Goal: Task Accomplishment & Management: Use online tool/utility

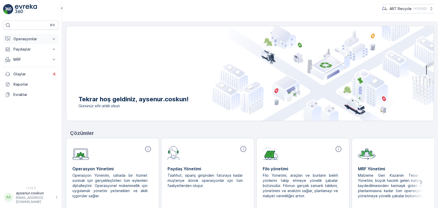
click at [24, 42] on button "Operasyonlar" at bounding box center [30, 39] width 55 height 10
click at [28, 56] on p "Planlama" at bounding box center [20, 54] width 15 height 5
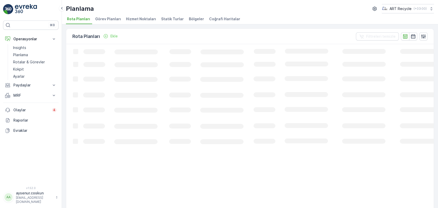
click at [147, 18] on span "Hizmet Noktaları" at bounding box center [141, 18] width 30 height 5
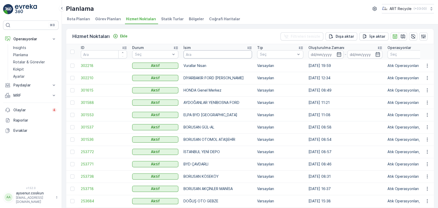
click at [205, 55] on input "text" at bounding box center [218, 54] width 69 height 8
type input "MEPA"
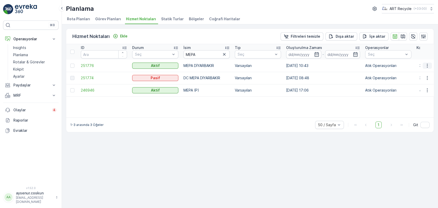
click at [224, 66] on icon "button" at bounding box center [427, 65] width 5 height 5
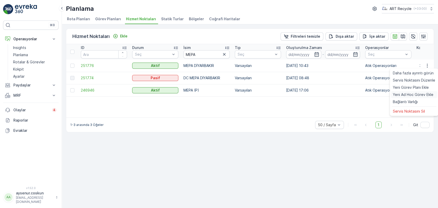
click at [224, 94] on span "Yeni Ad Hoc Görev Ekle" at bounding box center [413, 94] width 41 height 5
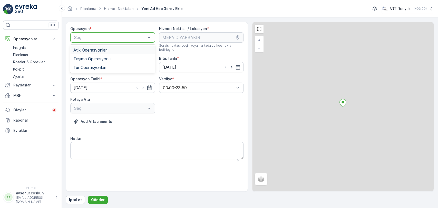
click at [96, 49] on span "Atık Operasyonları" at bounding box center [90, 50] width 34 height 5
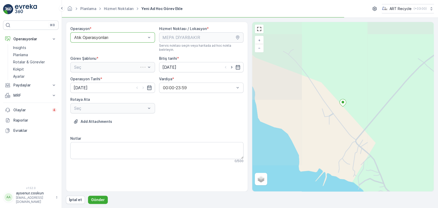
click at [99, 62] on div "Seç" at bounding box center [112, 67] width 85 height 10
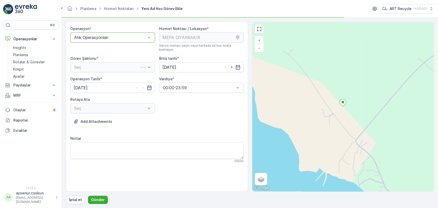
click at [102, 65] on div "Seç" at bounding box center [112, 67] width 85 height 10
click at [103, 78] on div "Atık Toplama" at bounding box center [112, 80] width 79 height 5
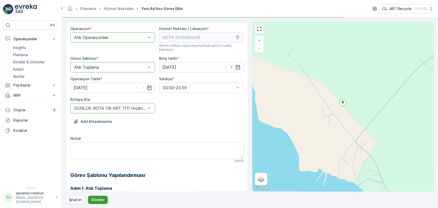
click at [94, 196] on p "Gönder" at bounding box center [98, 200] width 14 height 5
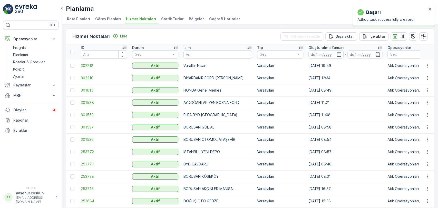
drag, startPoint x: 120, startPoint y: 20, endPoint x: 202, endPoint y: 52, distance: 88.1
click at [202, 52] on input "text" at bounding box center [218, 54] width 69 height 8
type input "ODABAŞI"
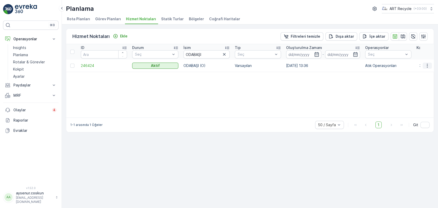
click at [224, 66] on icon "button" at bounding box center [427, 65] width 5 height 5
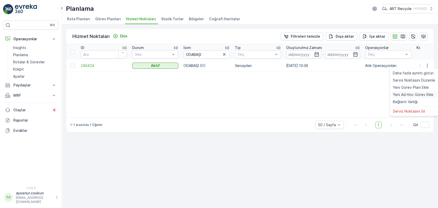
click at [224, 97] on span "Yeni Ad Hoc Görev Ekle" at bounding box center [413, 94] width 41 height 5
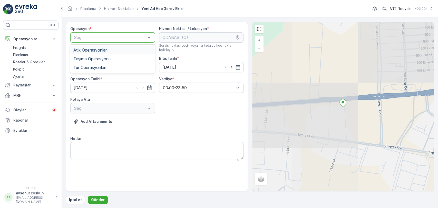
click at [92, 51] on span "Atık Operasyonları" at bounding box center [90, 50] width 34 height 5
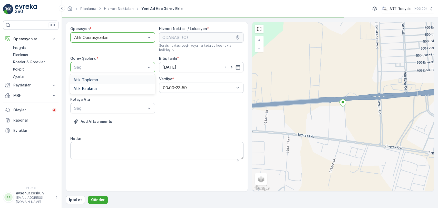
click at [95, 78] on div "Atık Toplama" at bounding box center [112, 80] width 85 height 9
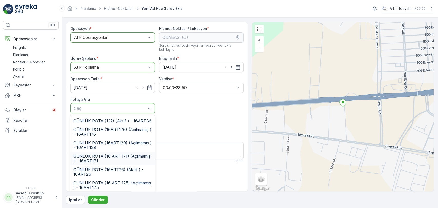
click at [117, 154] on span "GÜNLÜK ROTA (16 ART 171) (Açılmamış ) - 16ART171" at bounding box center [112, 158] width 79 height 9
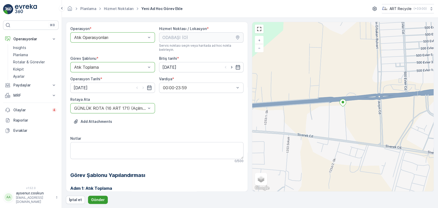
click at [100, 196] on p "Gönder" at bounding box center [98, 200] width 14 height 5
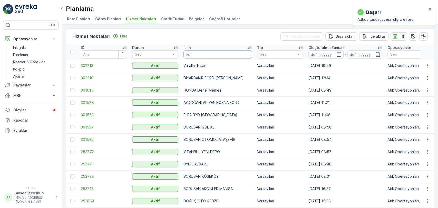
click at [188, 54] on input "text" at bounding box center [218, 54] width 69 height 8
type input "BAŞDAŞ"
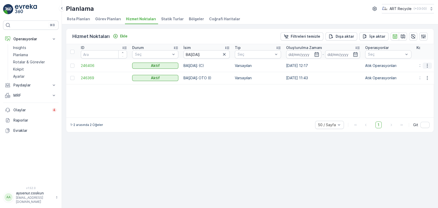
click at [224, 64] on icon "button" at bounding box center [427, 65] width 5 height 5
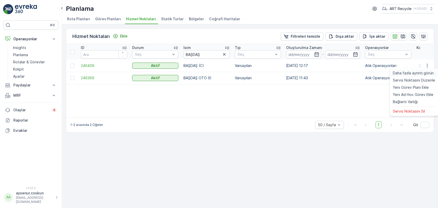
click at [224, 74] on span "Daha fazla ayrıntı görün" at bounding box center [413, 73] width 41 height 5
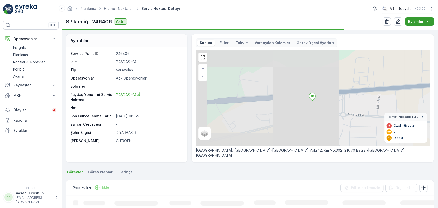
click at [224, 24] on icon "Eylemler" at bounding box center [428, 21] width 5 height 5
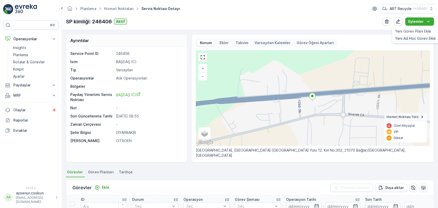
click at [224, 37] on span "Yeni Ad Hoc Görev Ekle" at bounding box center [416, 38] width 41 height 5
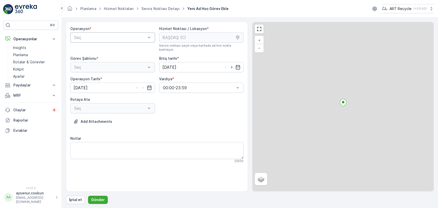
click at [92, 41] on div "Seç" at bounding box center [112, 37] width 85 height 10
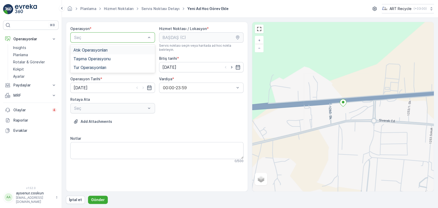
click at [96, 52] on div "Atık Operasyonları" at bounding box center [112, 50] width 85 height 9
click at [108, 78] on div "Atık Toplama" at bounding box center [112, 80] width 79 height 5
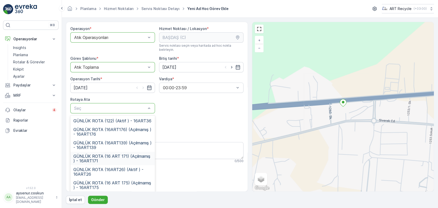
click at [134, 154] on span "GÜNLÜK ROTA (16 ART 171) (Açılmamış ) - 16ART171" at bounding box center [112, 158] width 79 height 9
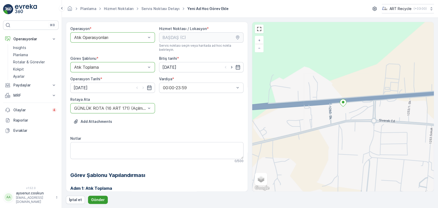
click at [102, 196] on p "Gönder" at bounding box center [98, 200] width 14 height 5
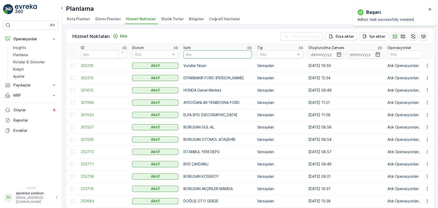
click at [206, 52] on input "text" at bounding box center [218, 54] width 69 height 8
type input "OYAK"
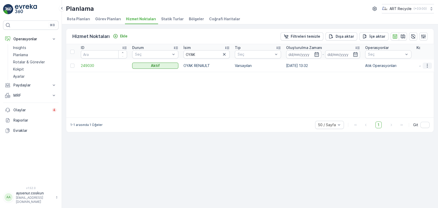
click at [224, 66] on button "button" at bounding box center [427, 66] width 9 height 6
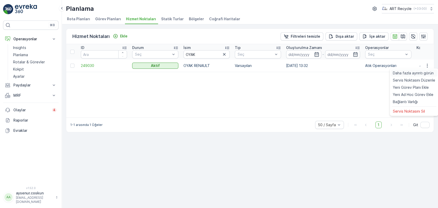
click at [224, 71] on span "Daha fazla ayrıntı görün" at bounding box center [413, 73] width 41 height 5
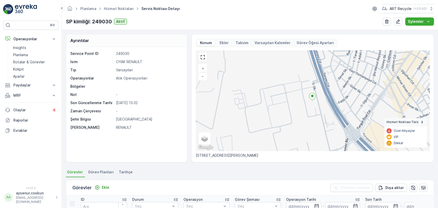
click at [21, 9] on img at bounding box center [26, 9] width 22 height 10
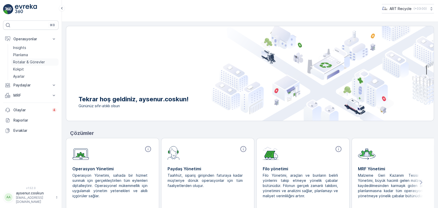
click at [22, 64] on p "Rotalar & Görevler" at bounding box center [29, 62] width 32 height 5
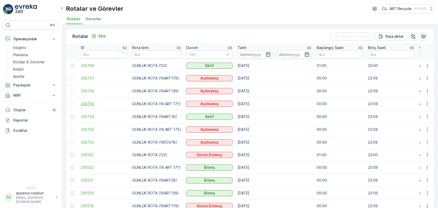
click at [93, 103] on span "230755" at bounding box center [104, 103] width 46 height 5
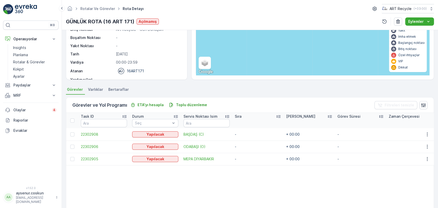
click at [19, 8] on img at bounding box center [26, 9] width 22 height 10
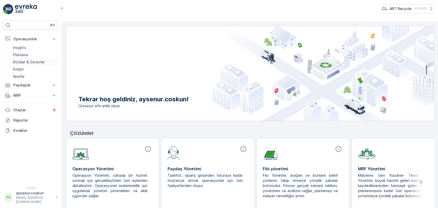
click at [22, 61] on p "Rotalar & Görevler" at bounding box center [29, 62] width 32 height 5
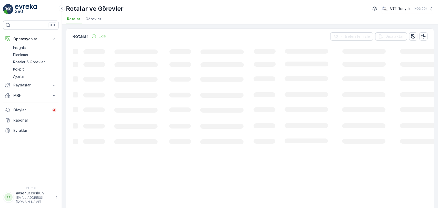
click at [94, 20] on span "Görevler" at bounding box center [94, 18] width 16 height 5
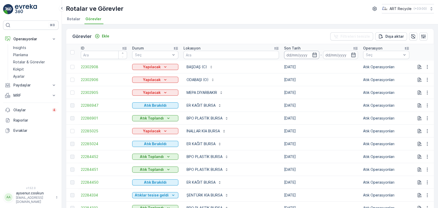
click at [224, 56] on input at bounding box center [301, 55] width 35 height 8
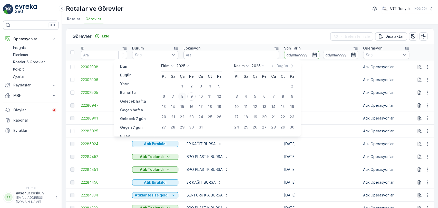
click at [180, 95] on div "8" at bounding box center [182, 96] width 8 height 8
type input "08.10.2025"
click at [180, 95] on div "8" at bounding box center [182, 96] width 8 height 8
type input "08.10.2025"
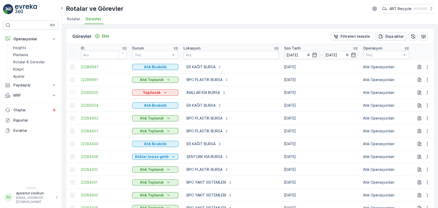
click at [224, 37] on p "Dışa aktar" at bounding box center [395, 36] width 18 height 5
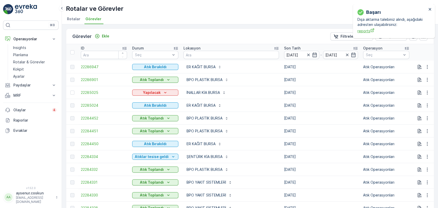
click at [224, 33] on span "reports" at bounding box center [392, 30] width 69 height 5
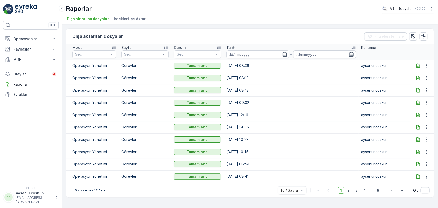
click at [417, 66] on icon at bounding box center [418, 65] width 5 height 5
click at [22, 37] on p "Operasyonlar" at bounding box center [30, 38] width 35 height 5
click at [27, 47] on link "Insights" at bounding box center [35, 47] width 48 height 7
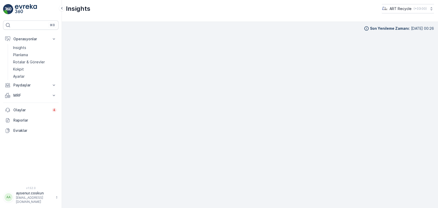
scroll to position [5, 0]
